Goal: Find specific page/section: Find specific page/section

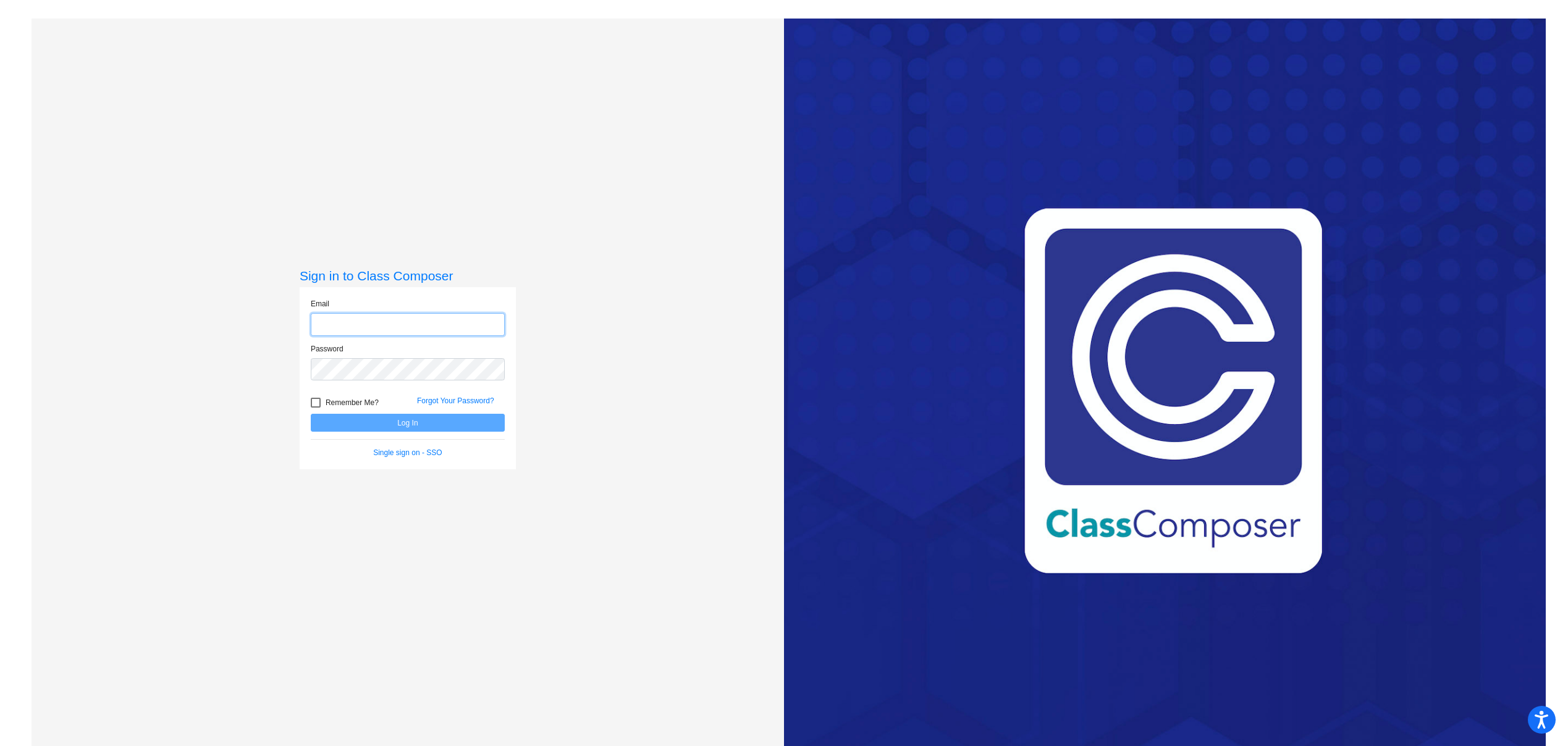
click at [379, 328] on input "email" at bounding box center [407, 325] width 194 height 22
type input "[EMAIL_ADDRESS][DOMAIN_NAME]"
click at [364, 423] on button "Log In" at bounding box center [407, 423] width 194 height 18
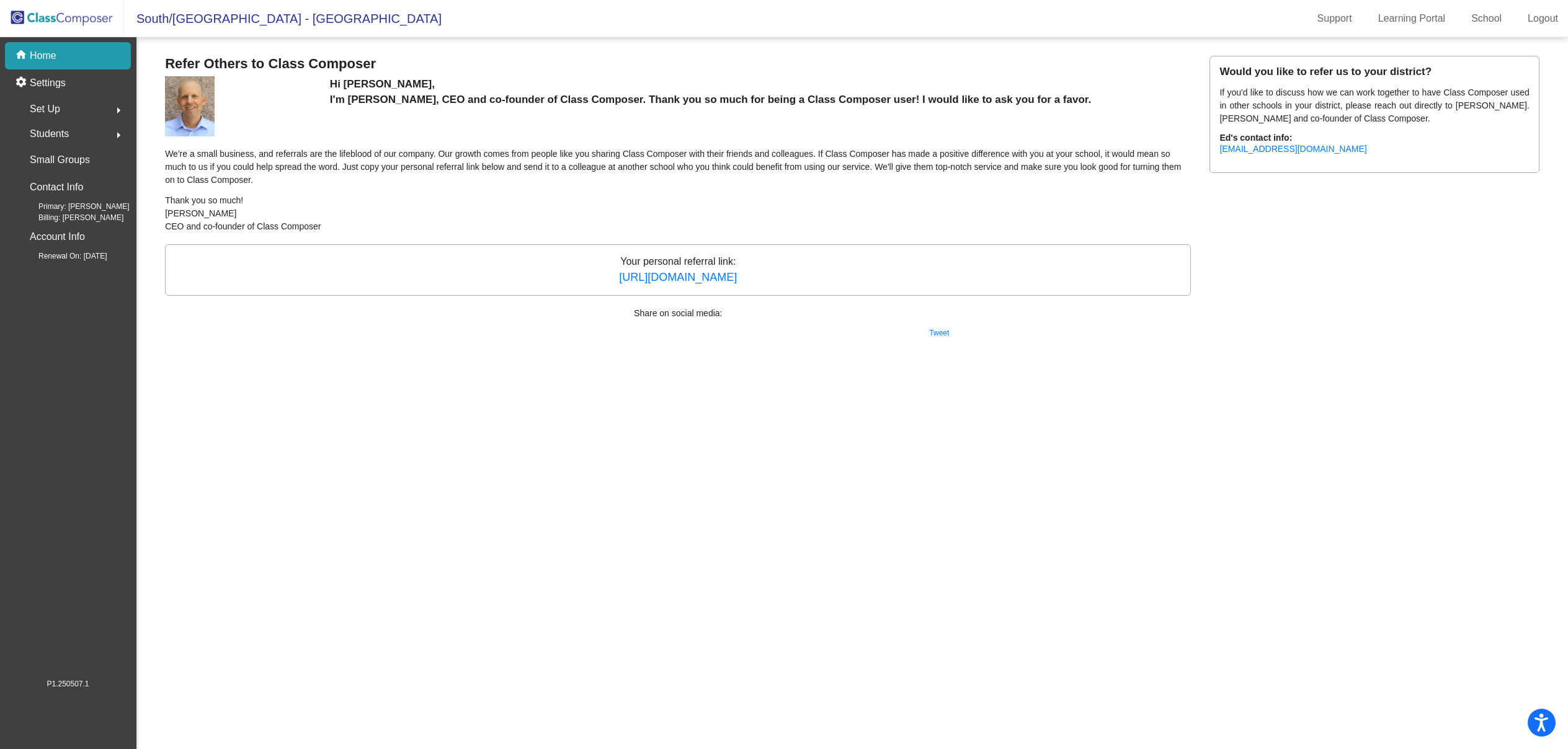
click at [75, 106] on div "Set Up arrow_right" at bounding box center [71, 109] width 118 height 25
click at [55, 12] on img at bounding box center [62, 18] width 124 height 37
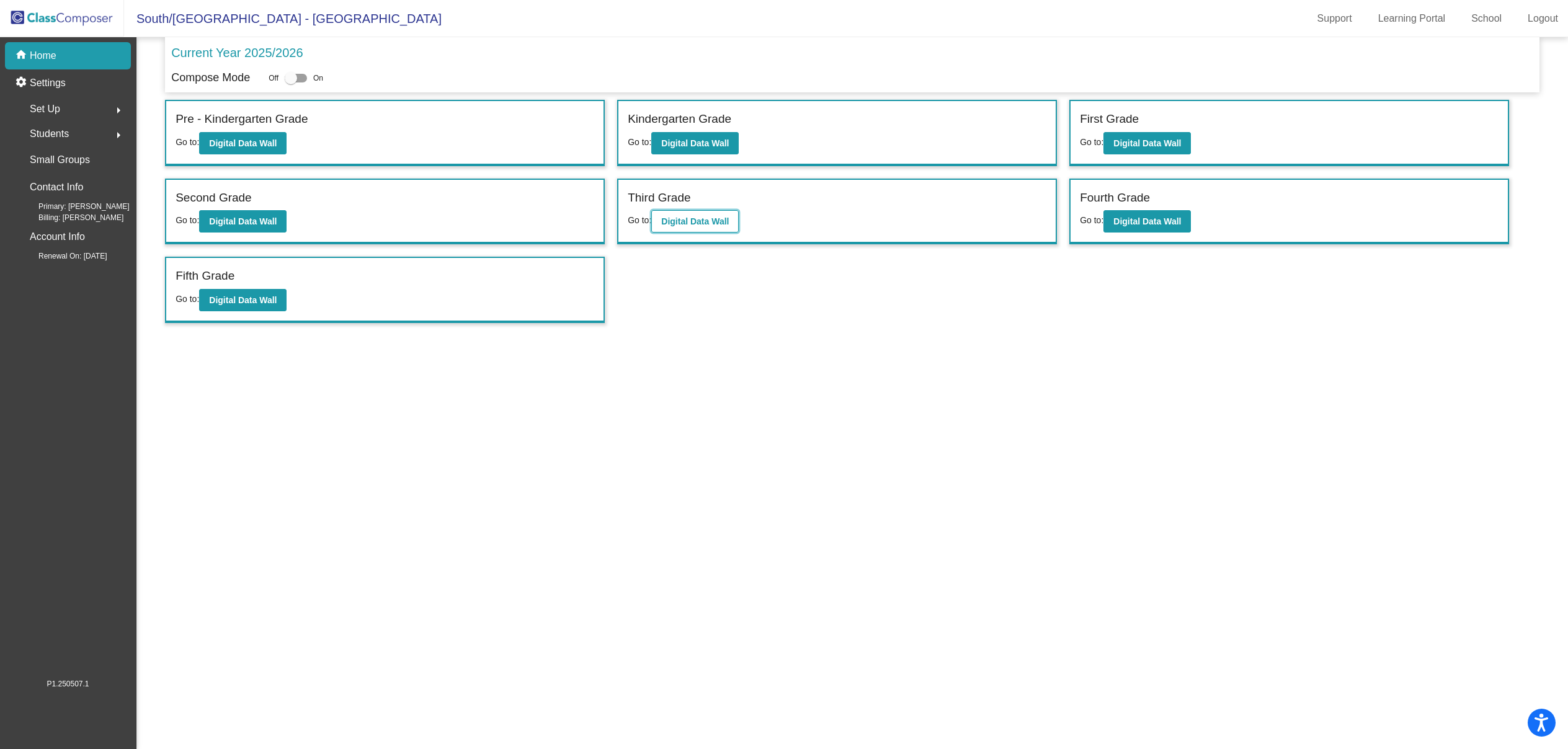
click at [724, 223] on b "Digital Data Wall" at bounding box center [695, 221] width 68 height 10
